Goal: Browse casually

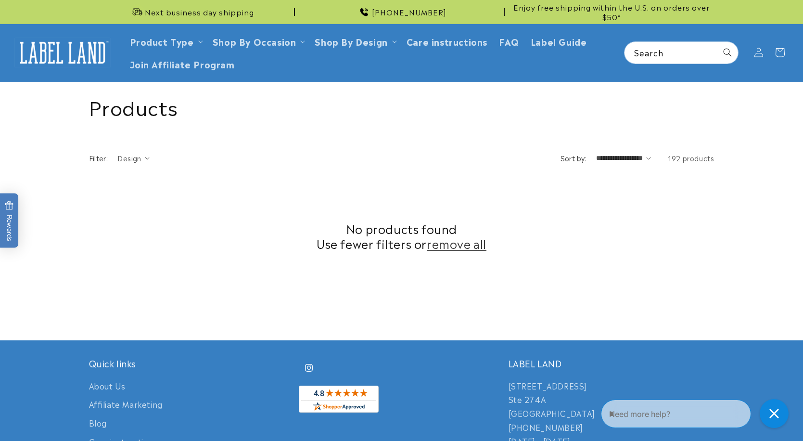
scroll to position [280, 0]
